Goal: Information Seeking & Learning: Understand process/instructions

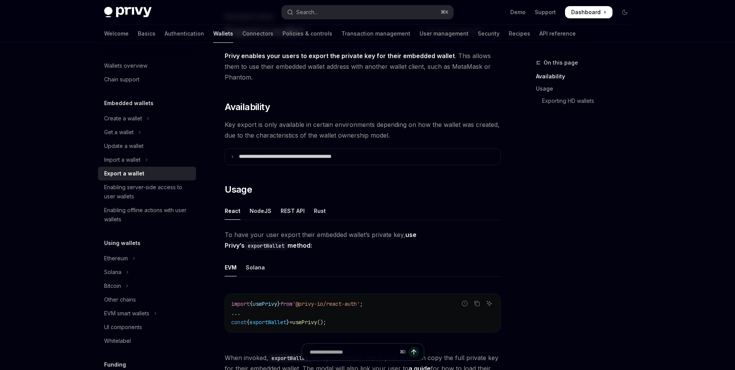
scroll to position [139, 0]
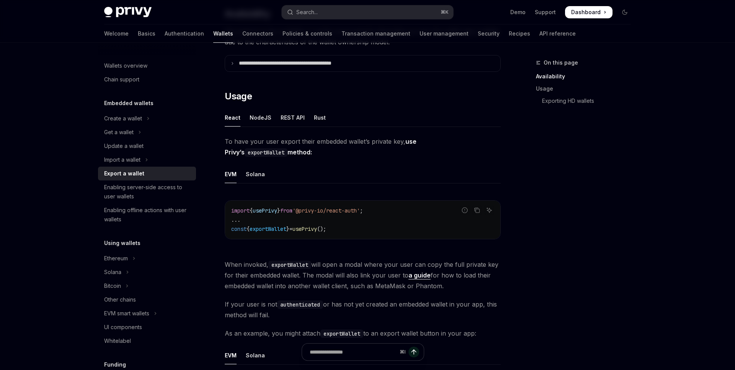
click at [326, 227] on span "();" at bounding box center [321, 229] width 9 height 7
drag, startPoint x: 343, startPoint y: 228, endPoint x: 228, endPoint y: 229, distance: 114.8
click at [228, 229] on div "import { usePrivy } from '@privy-io/react-auth' ; ... const { exportWallet } = …" at bounding box center [362, 220] width 275 height 38
copy span "const { exportWallet } = usePrivy ();"
click at [253, 211] on span "{" at bounding box center [250, 210] width 3 height 7
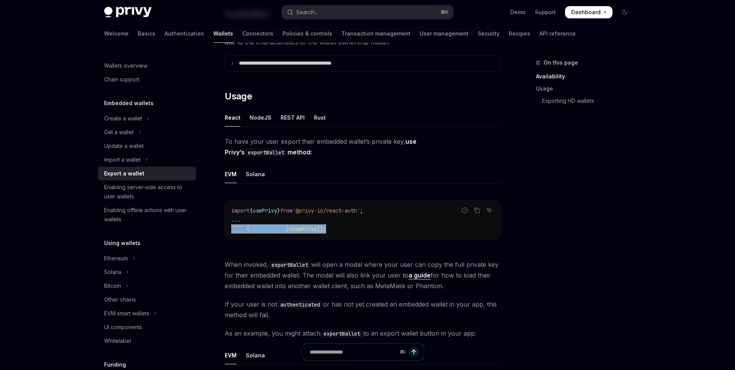
click at [253, 211] on span "{" at bounding box center [250, 210] width 3 height 7
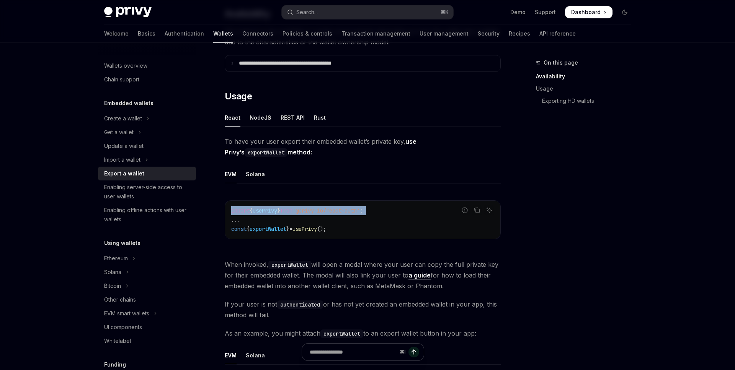
click at [253, 211] on span "{" at bounding box center [250, 210] width 3 height 7
copy code "import { usePrivy } from '@privy-io/react-auth' ;"
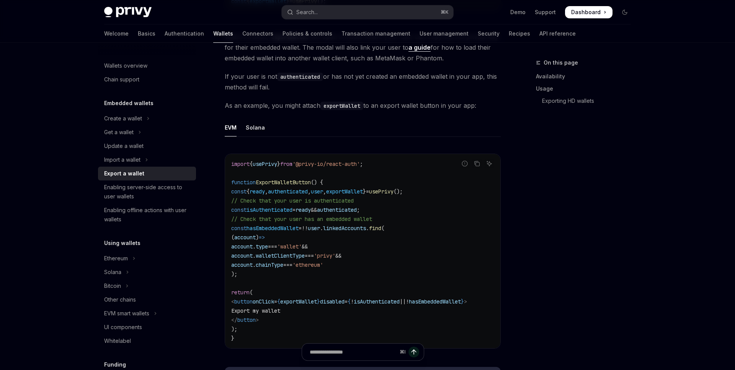
scroll to position [399, 0]
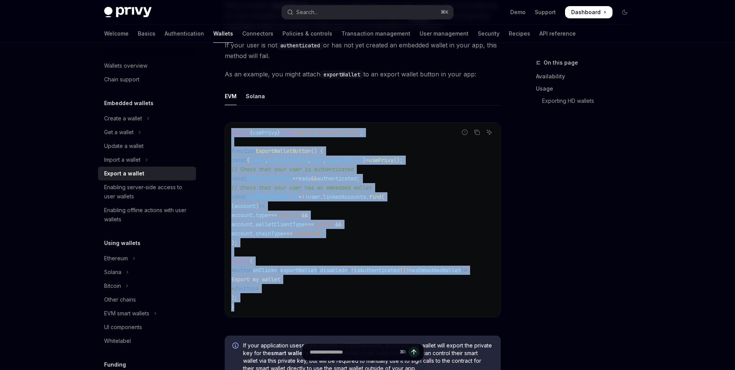
drag, startPoint x: 239, startPoint y: 307, endPoint x: 231, endPoint y: 136, distance: 171.6
click at [231, 136] on code "import { usePrivy } from '@privy-io/react-auth' ; function ExportWalletButton (…" at bounding box center [362, 220] width 263 height 184
click at [244, 184] on code "import { usePrivy } from '@privy-io/react-auth' ; function ExportWalletButton (…" at bounding box center [362, 220] width 263 height 184
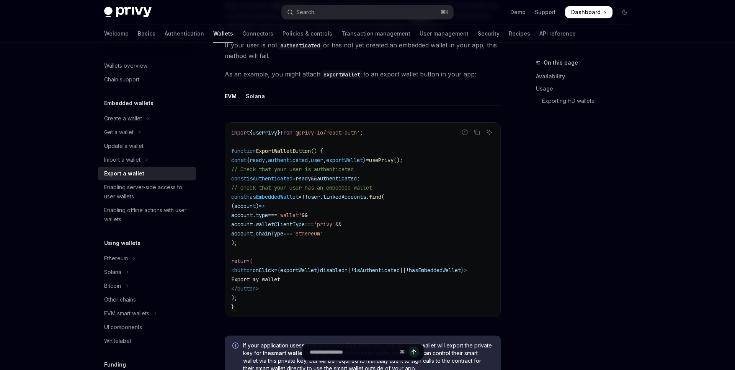
click at [317, 273] on span "exportWallet" at bounding box center [298, 270] width 37 height 7
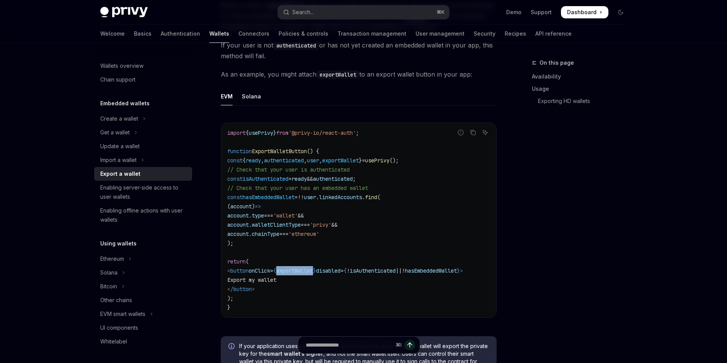
type textarea "*"
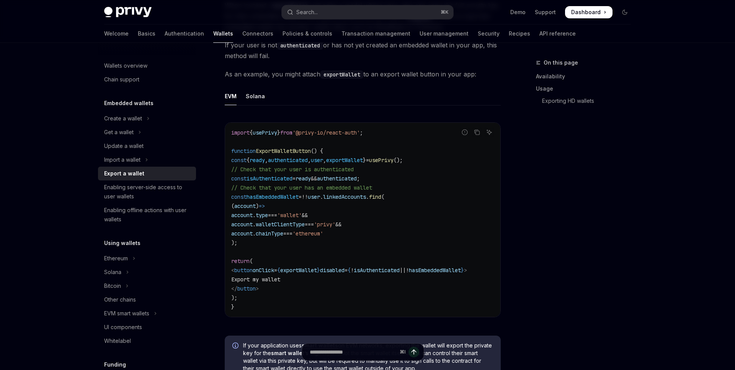
click at [533, 147] on div "On this page Availability Usage Exporting HD wallets" at bounding box center [578, 214] width 116 height 312
click at [398, 15] on button "Search... ⌘ K" at bounding box center [367, 12] width 171 height 14
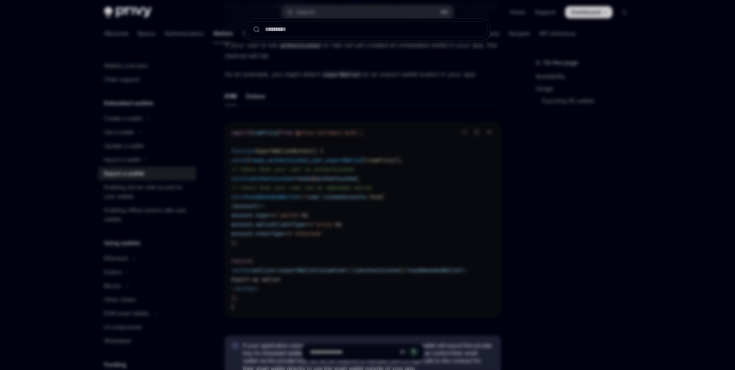
type input "**********"
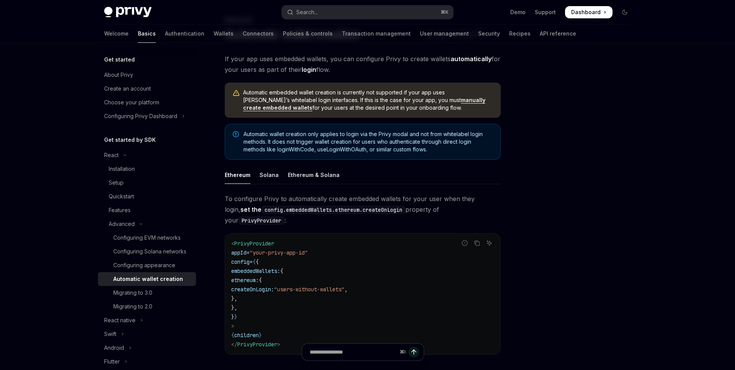
scroll to position [62, 0]
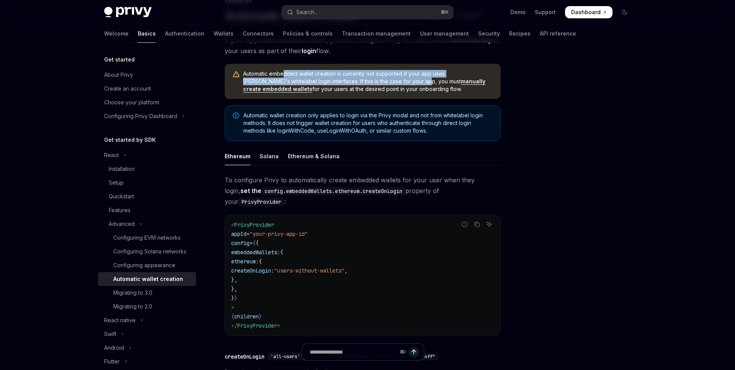
drag, startPoint x: 285, startPoint y: 76, endPoint x: 380, endPoint y: 81, distance: 95.0
click at [380, 81] on span "Automatic embedded wallet creation is currently not supported if your app uses …" at bounding box center [368, 81] width 250 height 23
click at [406, 80] on link "manually create embedded wallets" at bounding box center [364, 85] width 242 height 15
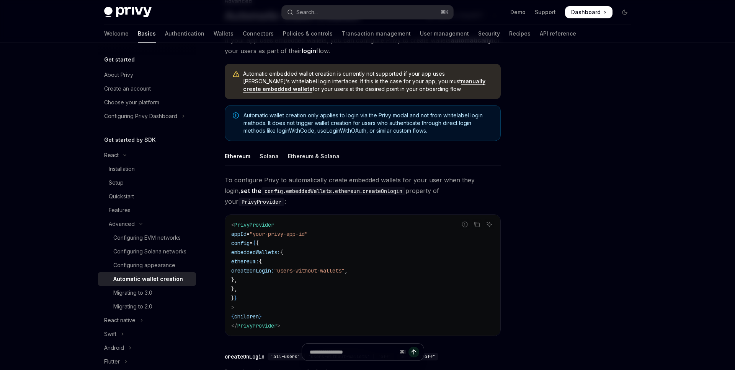
click at [328, 92] on span "Automatic embedded wallet creation is currently not supported if your app uses …" at bounding box center [368, 81] width 250 height 23
drag, startPoint x: 248, startPoint y: 91, endPoint x: 362, endPoint y: 90, distance: 113.3
click at [361, 90] on span "Automatic embedded wallet creation is currently not supported if your app uses …" at bounding box center [368, 81] width 250 height 23
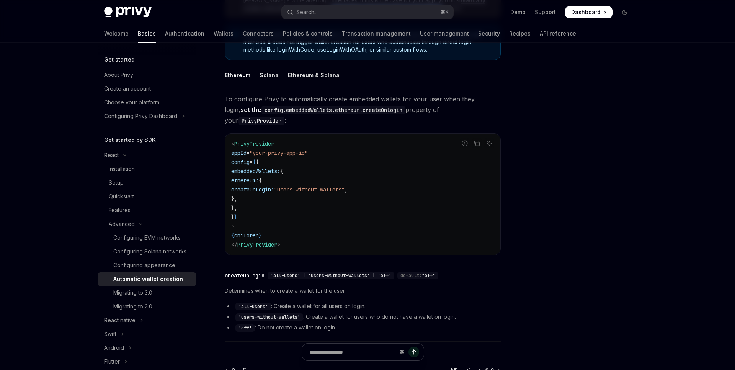
scroll to position [143, 0]
click at [274, 167] on span "embeddedWallets:" at bounding box center [255, 170] width 49 height 7
copy span "embeddedWallets"
drag, startPoint x: 293, startPoint y: 102, endPoint x: 424, endPoint y: 98, distance: 130.9
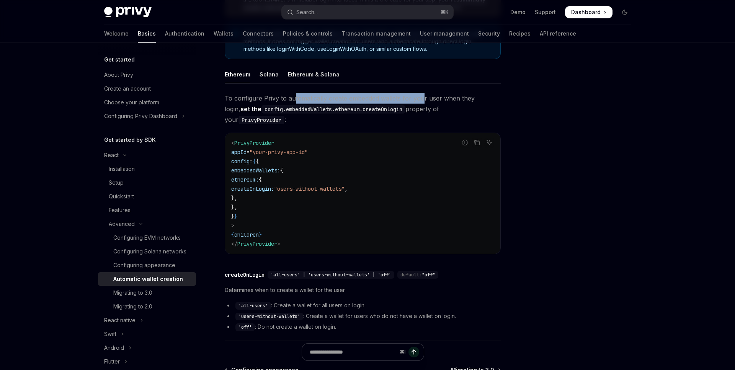
click at [424, 98] on span "To configure Privy to automatically create embedded wallets for your user when …" at bounding box center [363, 109] width 276 height 32
drag, startPoint x: 434, startPoint y: 98, endPoint x: 469, endPoint y: 99, distance: 34.8
click at [469, 99] on span "To configure Privy to automatically create embedded wallets for your user when …" at bounding box center [363, 109] width 276 height 32
drag, startPoint x: 412, startPoint y: 180, endPoint x: 406, endPoint y: 180, distance: 6.1
click at [406, 180] on code "< PrivyProvider appId = "your-privy-app-id" config = { { embeddedWallets: { eth…" at bounding box center [362, 194] width 263 height 110
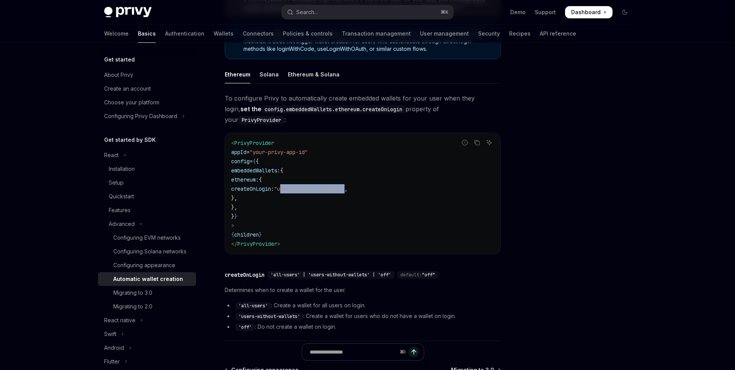
drag, startPoint x: 335, startPoint y: 178, endPoint x: 401, endPoint y: 178, distance: 66.6
click at [344, 186] on span ""users-without-wallets"" at bounding box center [309, 189] width 70 height 7
copy span "users-without-wallets"
drag, startPoint x: 262, startPoint y: 54, endPoint x: 77, endPoint y: 105, distance: 192.0
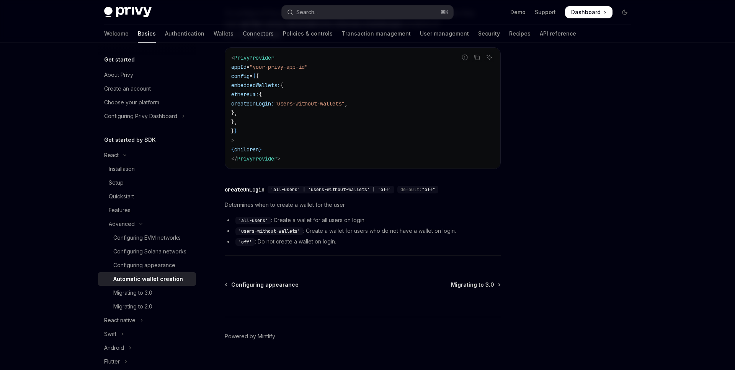
scroll to position [231, 0]
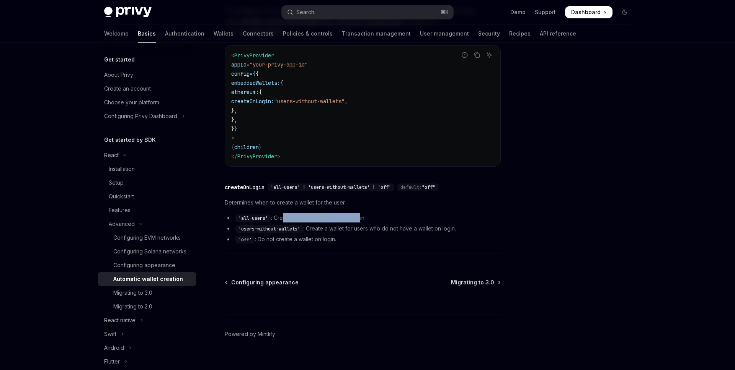
drag, startPoint x: 284, startPoint y: 207, endPoint x: 359, endPoint y: 206, distance: 75.0
click at [359, 214] on li "'all-users' : Create a wallet for all users on login." at bounding box center [363, 218] width 276 height 9
drag, startPoint x: 316, startPoint y: 220, endPoint x: 433, endPoint y: 217, distance: 116.7
click at [433, 224] on li "'users-without-wallets' : Create a wallet for users who do not have a wallet on…" at bounding box center [363, 228] width 276 height 9
click at [447, 224] on li "'users-without-wallets' : Create a wallet for users who do not have a wallet on…" at bounding box center [363, 228] width 276 height 9
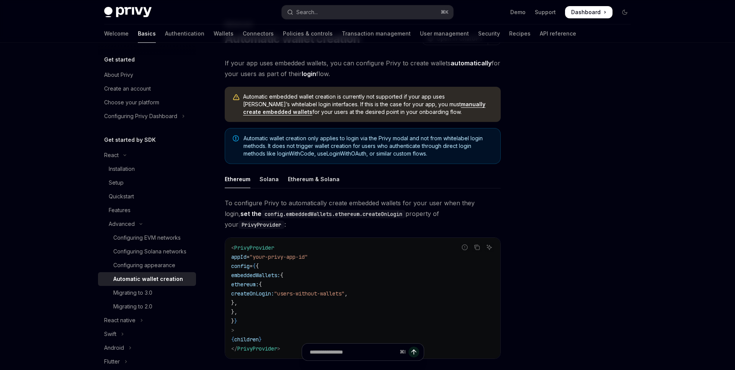
scroll to position [58, 0]
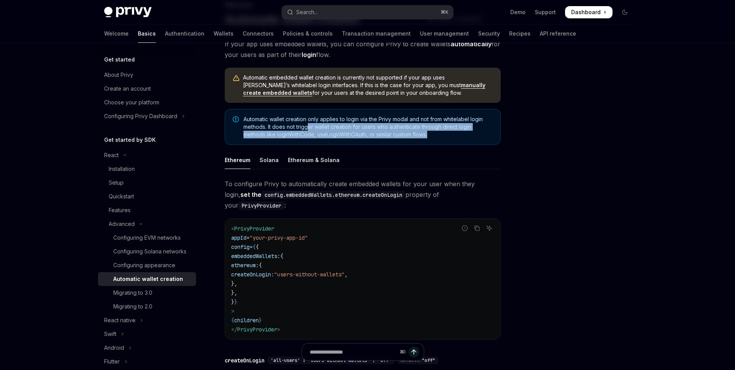
drag, startPoint x: 308, startPoint y: 126, endPoint x: 394, endPoint y: 139, distance: 86.7
click at [395, 139] on div "Automatic wallet creation only applies to login via the Privy modal and not fro…" at bounding box center [363, 127] width 276 height 36
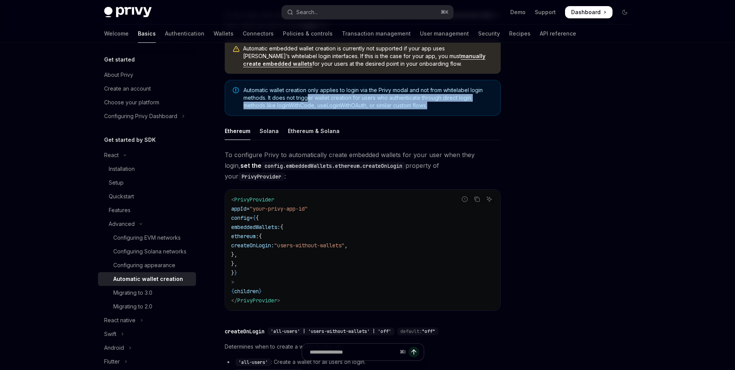
scroll to position [112, 0]
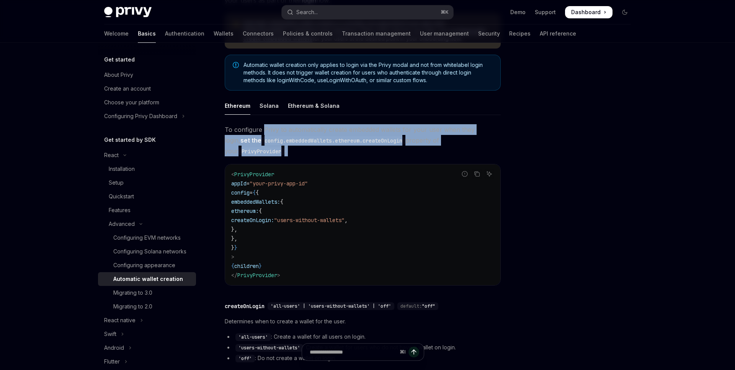
drag, startPoint x: 264, startPoint y: 130, endPoint x: 402, endPoint y: 152, distance: 139.8
click at [402, 152] on div "To configure Privy to automatically create embedded wallets for your user when …" at bounding box center [363, 250] width 276 height 252
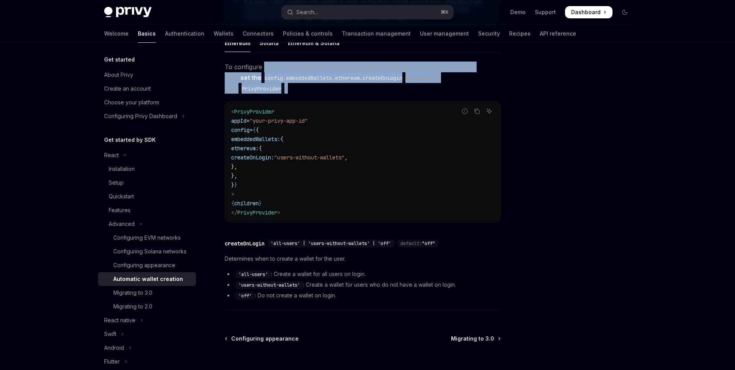
scroll to position [204, 0]
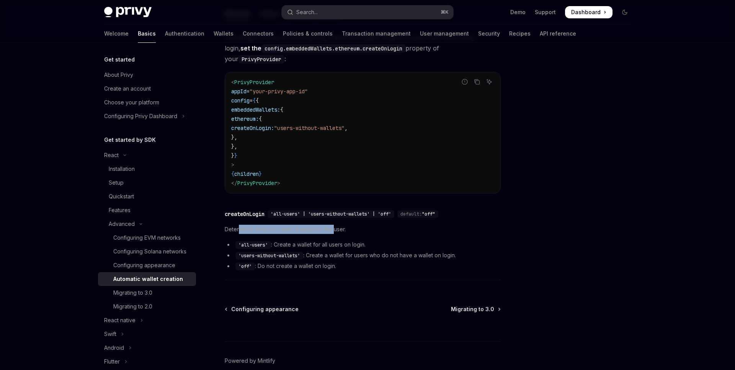
drag, startPoint x: 239, startPoint y: 220, endPoint x: 335, endPoint y: 219, distance: 95.7
click at [335, 225] on span "Determines when to create a wallet for the user." at bounding box center [363, 229] width 276 height 9
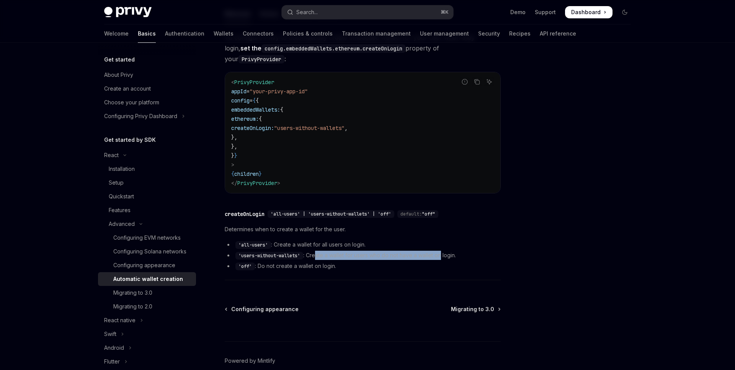
drag, startPoint x: 316, startPoint y: 246, endPoint x: 443, endPoint y: 246, distance: 126.3
click at [442, 251] on li "'users-without-wallets' : Create a wallet for users who do not have a wallet on…" at bounding box center [363, 255] width 276 height 9
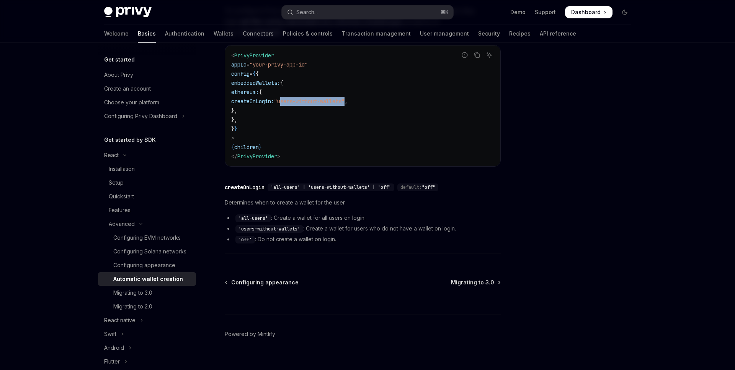
drag, startPoint x: 334, startPoint y: 90, endPoint x: 403, endPoint y: 90, distance: 68.5
click at [344, 98] on span ""users-without-wallets"" at bounding box center [309, 101] width 70 height 7
copy span "users-without-wallets"
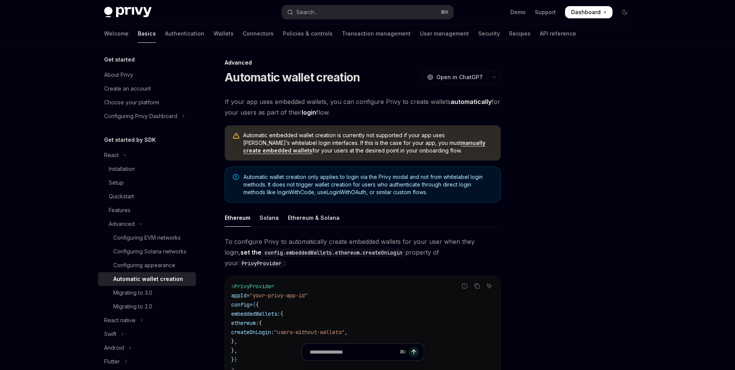
drag, startPoint x: 250, startPoint y: 105, endPoint x: 339, endPoint y: 103, distance: 88.4
click at [339, 103] on span "If your app uses embedded wallets, you can configure Privy to create wallets au…" at bounding box center [363, 106] width 276 height 21
drag, startPoint x: 421, startPoint y: 105, endPoint x: 333, endPoint y: 109, distance: 88.5
click at [333, 109] on span "If your app uses embedded wallets, you can configure Privy to create wallets au…" at bounding box center [363, 106] width 276 height 21
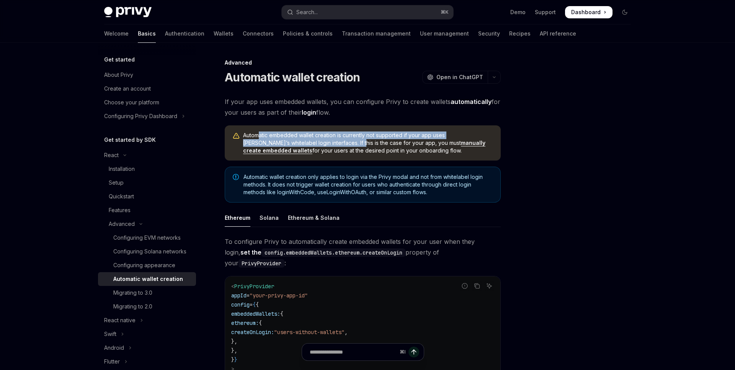
drag, startPoint x: 258, startPoint y: 137, endPoint x: 308, endPoint y: 145, distance: 50.7
click at [308, 145] on span "Automatic embedded wallet creation is currently not supported if your app uses …" at bounding box center [368, 143] width 250 height 23
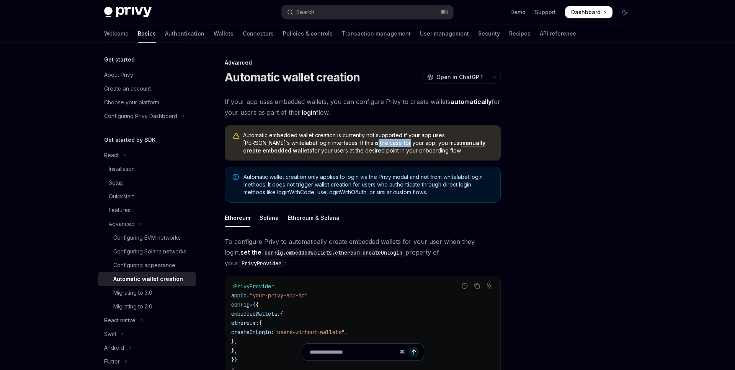
drag, startPoint x: 325, startPoint y: 144, endPoint x: 356, endPoint y: 144, distance: 31.0
click at [356, 144] on span "Automatic embedded wallet creation is currently not supported if your app uses …" at bounding box center [368, 143] width 250 height 23
click at [399, 143] on link "manually create embedded wallets" at bounding box center [364, 147] width 242 height 15
drag, startPoint x: 269, startPoint y: 151, endPoint x: 357, endPoint y: 150, distance: 88.8
click at [357, 150] on span "Automatic embedded wallet creation is currently not supported if your app uses …" at bounding box center [368, 143] width 250 height 23
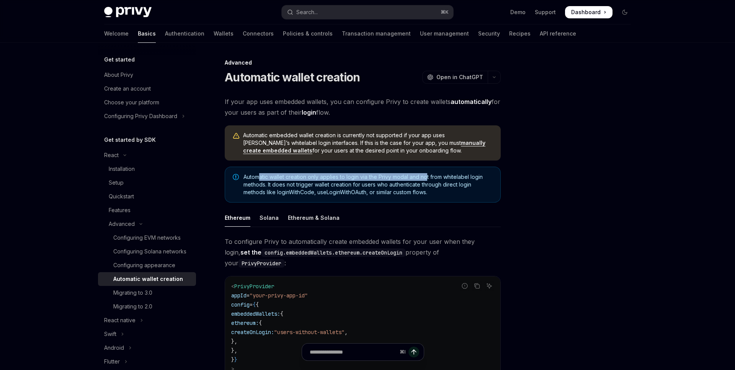
drag, startPoint x: 261, startPoint y: 178, endPoint x: 427, endPoint y: 174, distance: 165.7
click at [427, 175] on span "Automatic wallet creation only applies to login via the Privy modal and not fro…" at bounding box center [367, 184] width 249 height 23
click at [573, 88] on div at bounding box center [578, 214] width 116 height 312
click at [147, 10] on img at bounding box center [127, 12] width 47 height 11
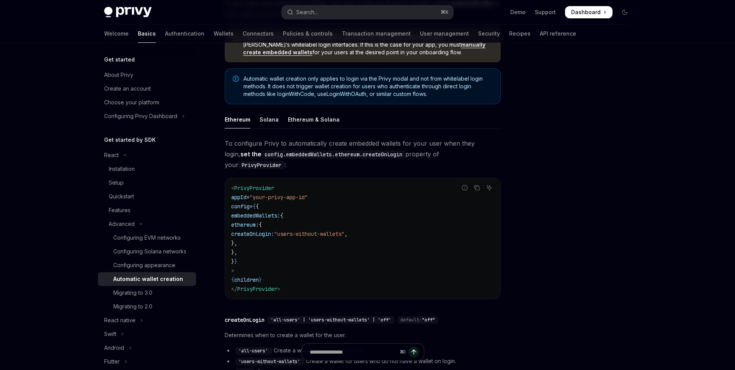
scroll to position [107, 0]
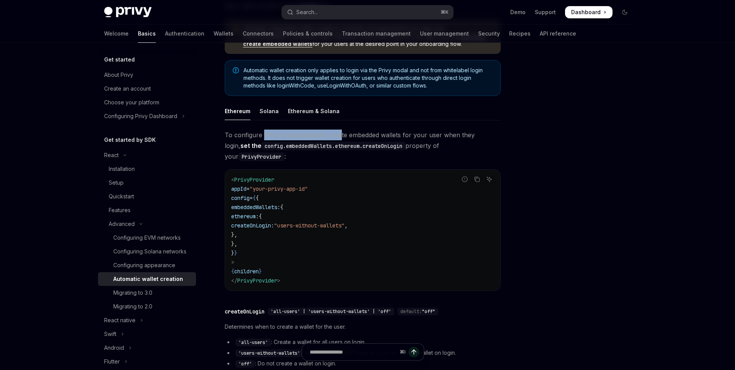
drag, startPoint x: 263, startPoint y: 136, endPoint x: 339, endPoint y: 137, distance: 75.4
click at [339, 137] on span "To configure Privy to automatically create embedded wallets for your user when …" at bounding box center [363, 146] width 276 height 32
drag, startPoint x: 359, startPoint y: 134, endPoint x: 396, endPoint y: 134, distance: 37.9
click at [397, 135] on span "To configure Privy to automatically create embedded wallets for your user when …" at bounding box center [363, 146] width 276 height 32
drag, startPoint x: 417, startPoint y: 135, endPoint x: 484, endPoint y: 135, distance: 66.6
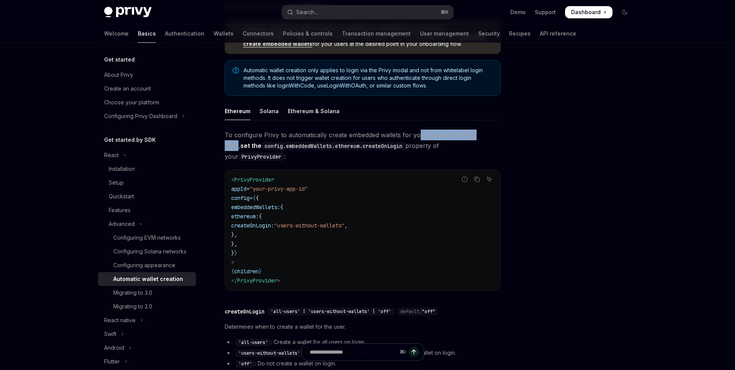
click at [484, 136] on span "To configure Privy to automatically create embedded wallets for your user when …" at bounding box center [363, 146] width 276 height 32
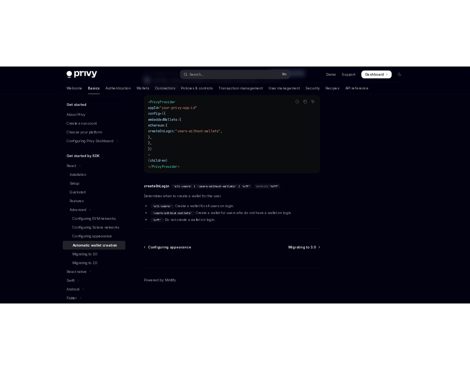
scroll to position [0, 0]
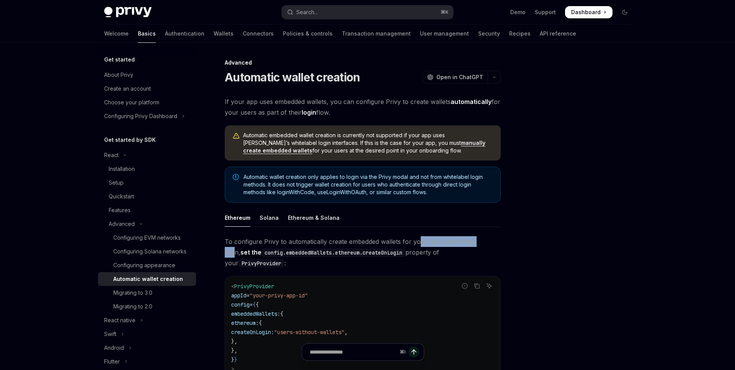
type textarea "*"
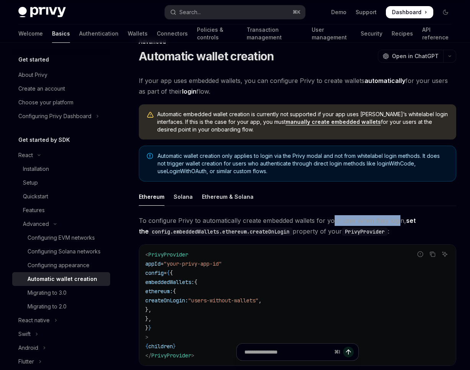
scroll to position [66, 0]
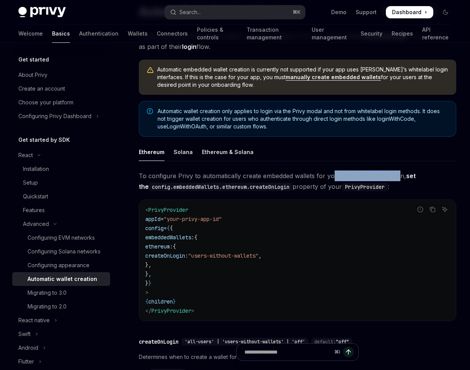
click at [286, 78] on link "manually create embedded wallets" at bounding box center [333, 77] width 95 height 7
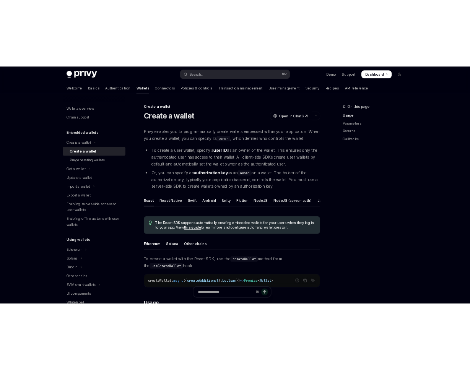
scroll to position [173, 0]
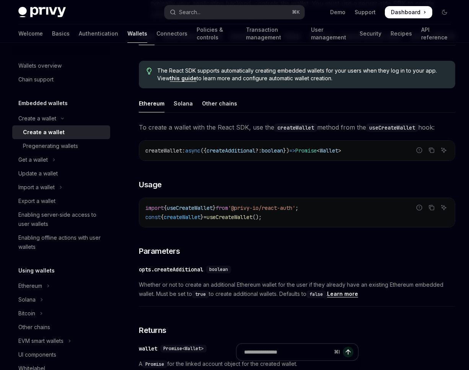
type textarea "*"
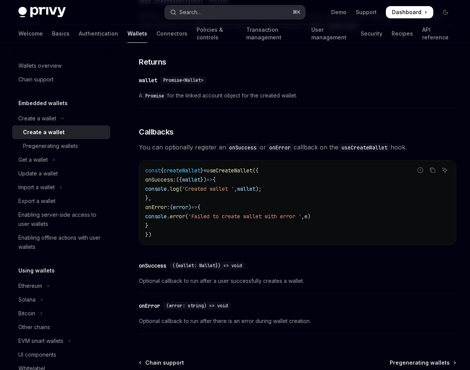
scroll to position [533, 0]
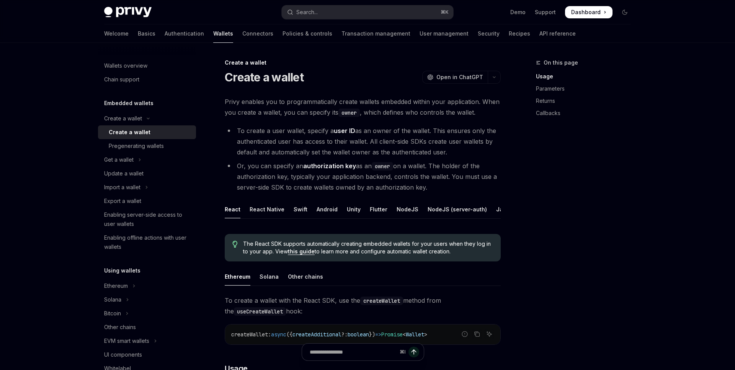
type textarea "*"
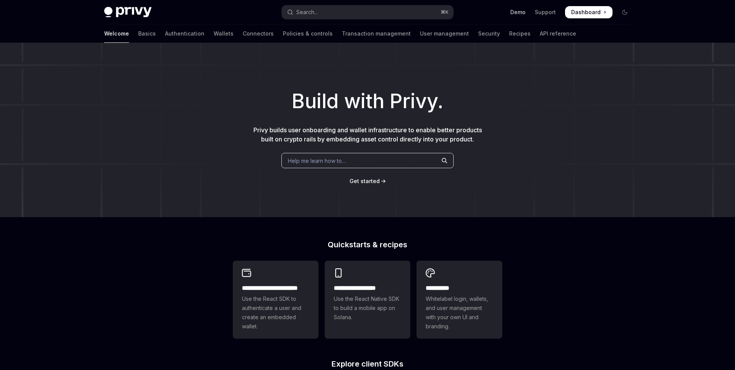
click at [520, 9] on link "Demo" at bounding box center [517, 12] width 15 height 8
type textarea "*"
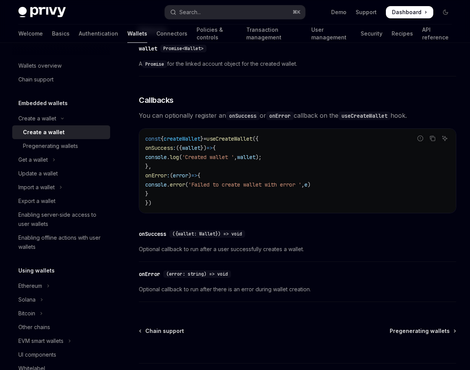
scroll to position [533, 0]
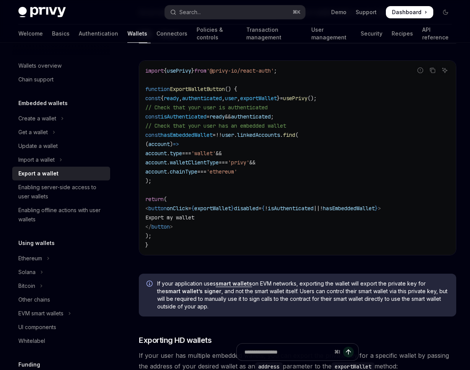
scroll to position [396, 0]
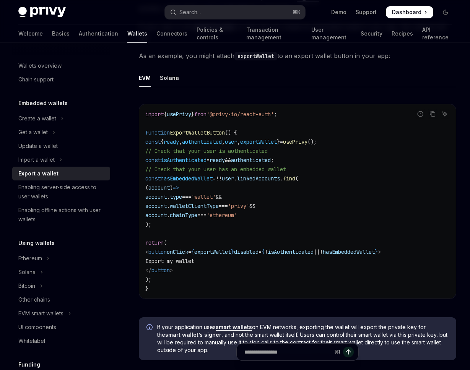
click at [231, 254] on span "exportWallet" at bounding box center [212, 252] width 37 height 7
